Goal: Task Accomplishment & Management: Manage account settings

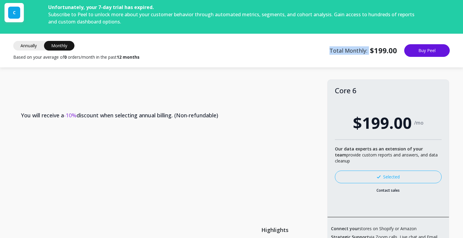
click at [236, 56] on div "Annually Monthly Monthly Based on your average of 0 orders/month in the past 12…" at bounding box center [231, 50] width 463 height 19
click at [25, 47] on span "Annually" at bounding box center [28, 46] width 31 height 10
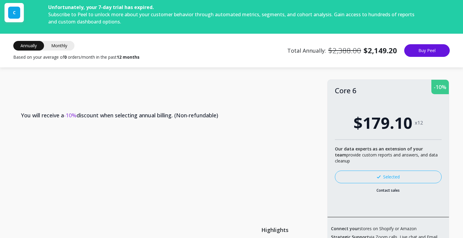
click at [54, 43] on span "Monthly" at bounding box center [59, 46] width 30 height 10
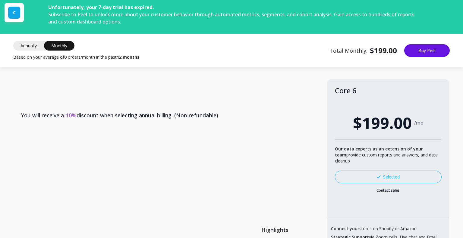
click at [36, 47] on span "Annually" at bounding box center [28, 46] width 31 height 10
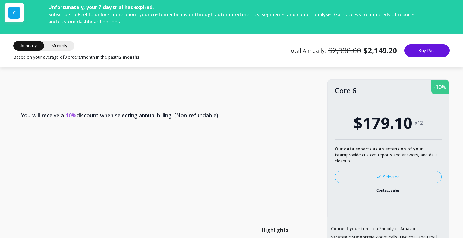
click at [63, 45] on span "Monthly" at bounding box center [59, 46] width 30 height 10
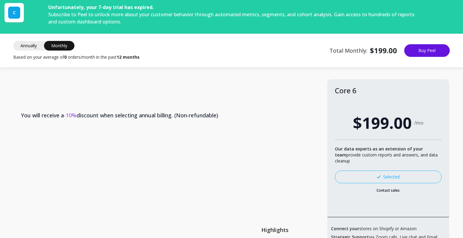
click at [28, 48] on span "Annually" at bounding box center [28, 46] width 31 height 10
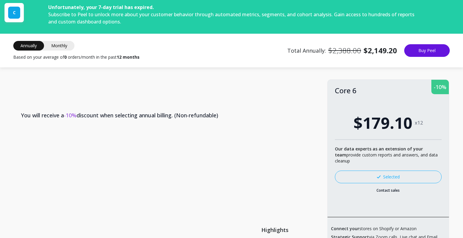
click at [54, 43] on span "Monthly" at bounding box center [59, 46] width 30 height 10
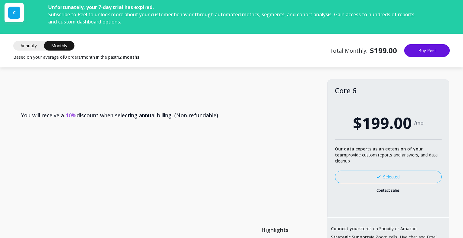
click at [36, 48] on span "Annually" at bounding box center [28, 46] width 31 height 10
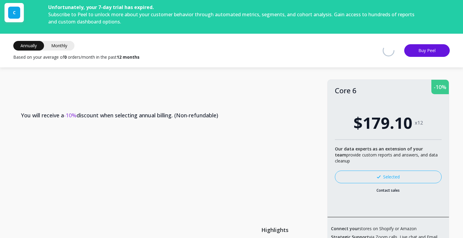
click at [47, 42] on span "Monthly" at bounding box center [59, 46] width 30 height 10
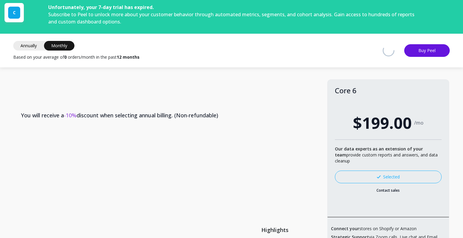
click at [38, 44] on span "Annually" at bounding box center [28, 46] width 31 height 10
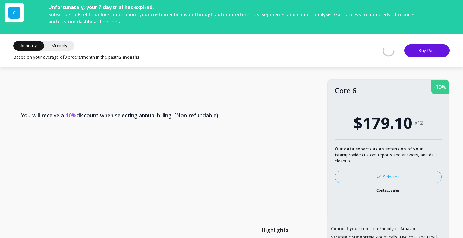
click at [66, 43] on span "Monthly" at bounding box center [59, 46] width 30 height 10
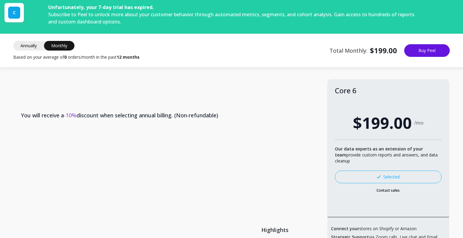
click at [28, 43] on span "Annually" at bounding box center [28, 46] width 31 height 10
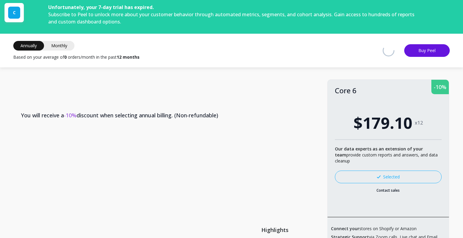
click at [56, 43] on span "Monthly" at bounding box center [59, 46] width 30 height 10
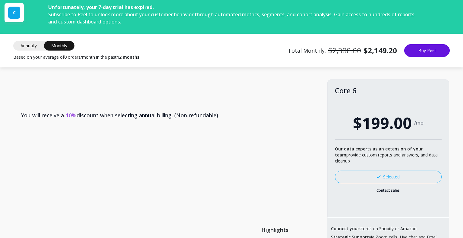
click at [36, 52] on div "Annually Monthly Monthly Based on your average of 0 orders/month in the past 12…" at bounding box center [76, 50] width 126 height 19
